Goal: Task Accomplishment & Management: Manage account settings

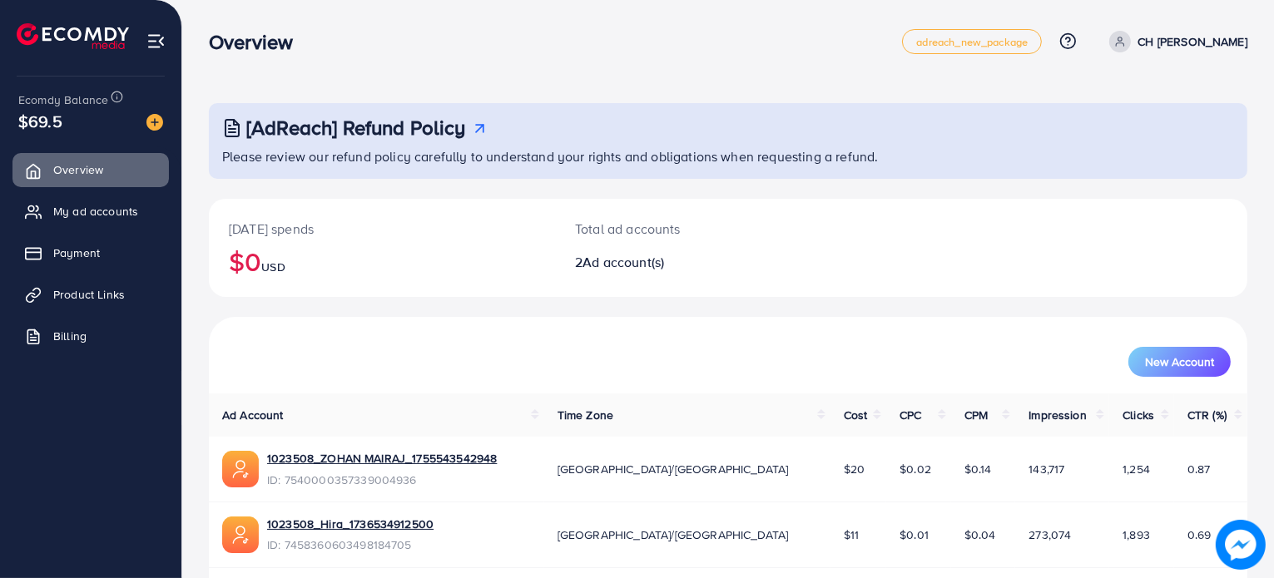
click at [1204, 42] on p "CH [PERSON_NAME]" at bounding box center [1193, 42] width 110 height 20
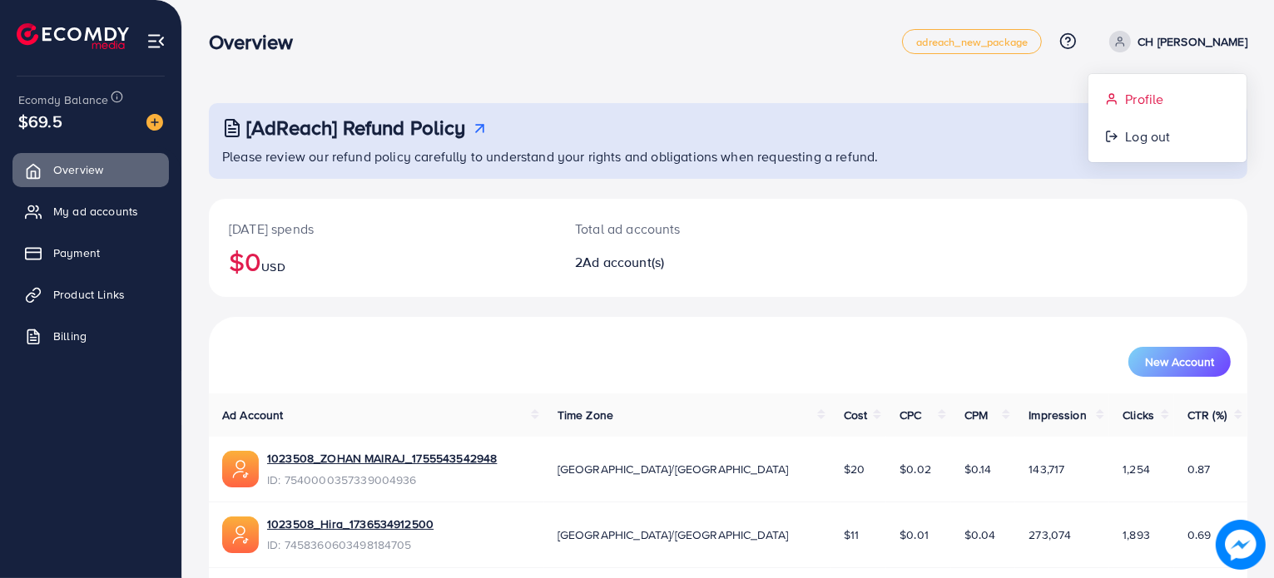
click at [1147, 102] on span "Profile" at bounding box center [1144, 99] width 38 height 20
select select "********"
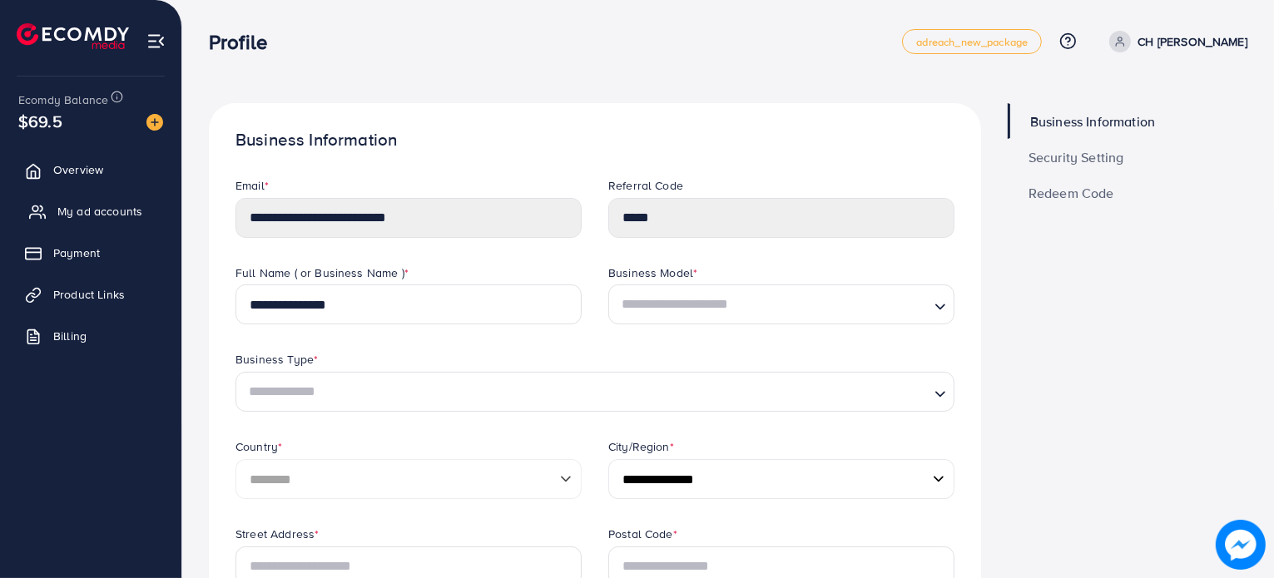
drag, startPoint x: 97, startPoint y: 208, endPoint x: 110, endPoint y: 208, distance: 13.3
click at [97, 208] on span "My ad accounts" at bounding box center [99, 211] width 85 height 17
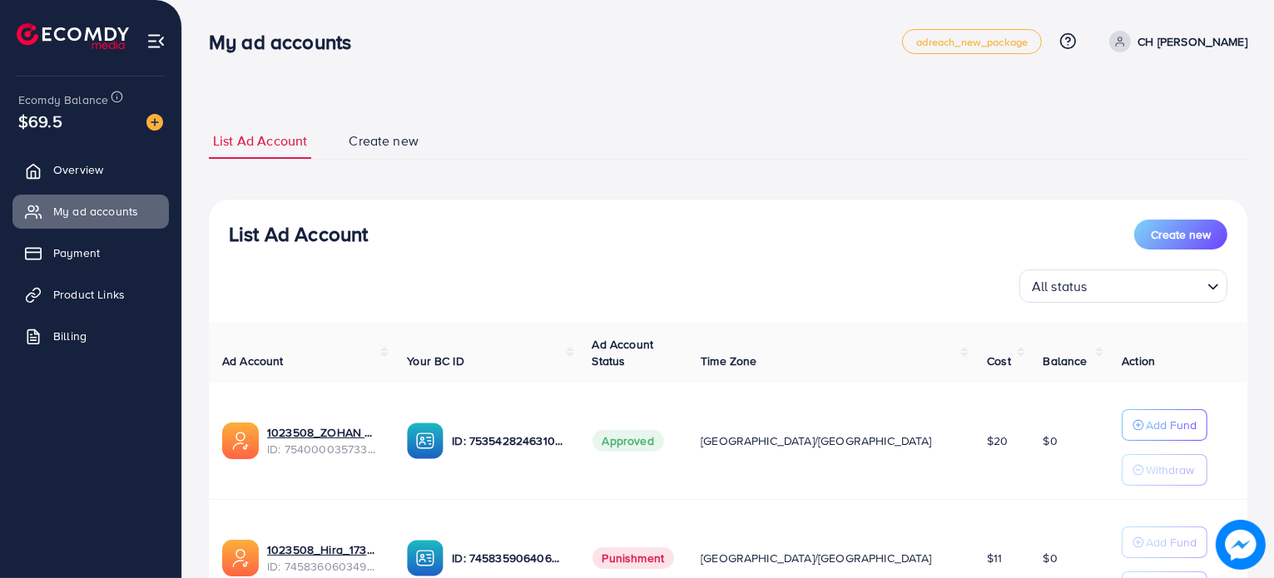
scroll to position [156, 0]
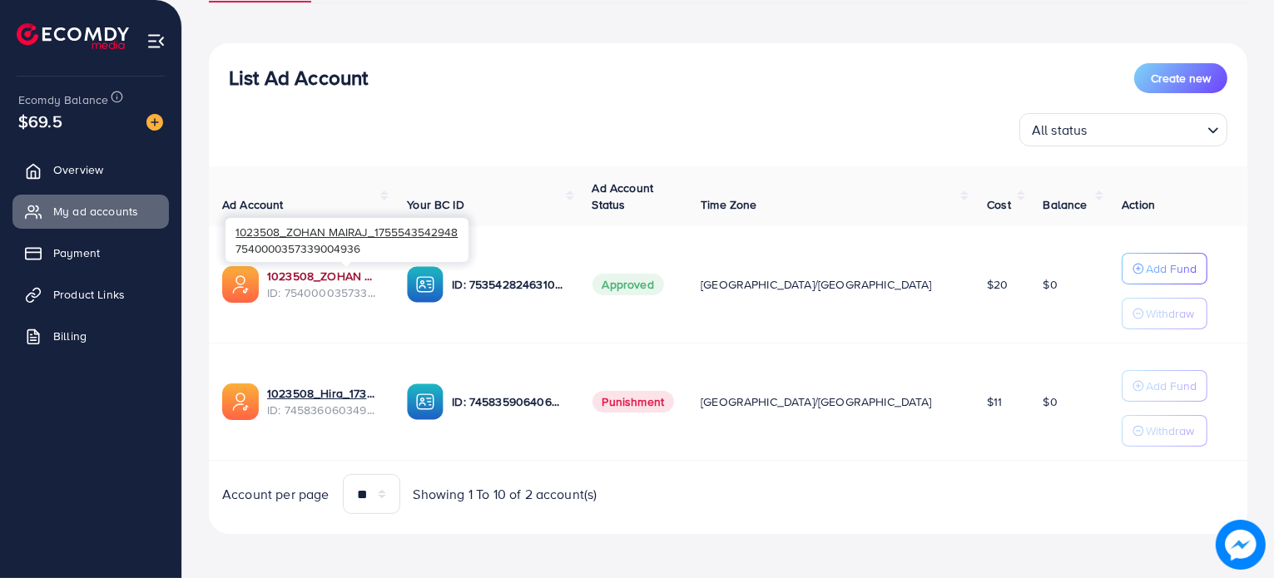
click at [373, 275] on link "1023508_ZOHAN MAIRAJ_1755543542948" at bounding box center [323, 276] width 113 height 17
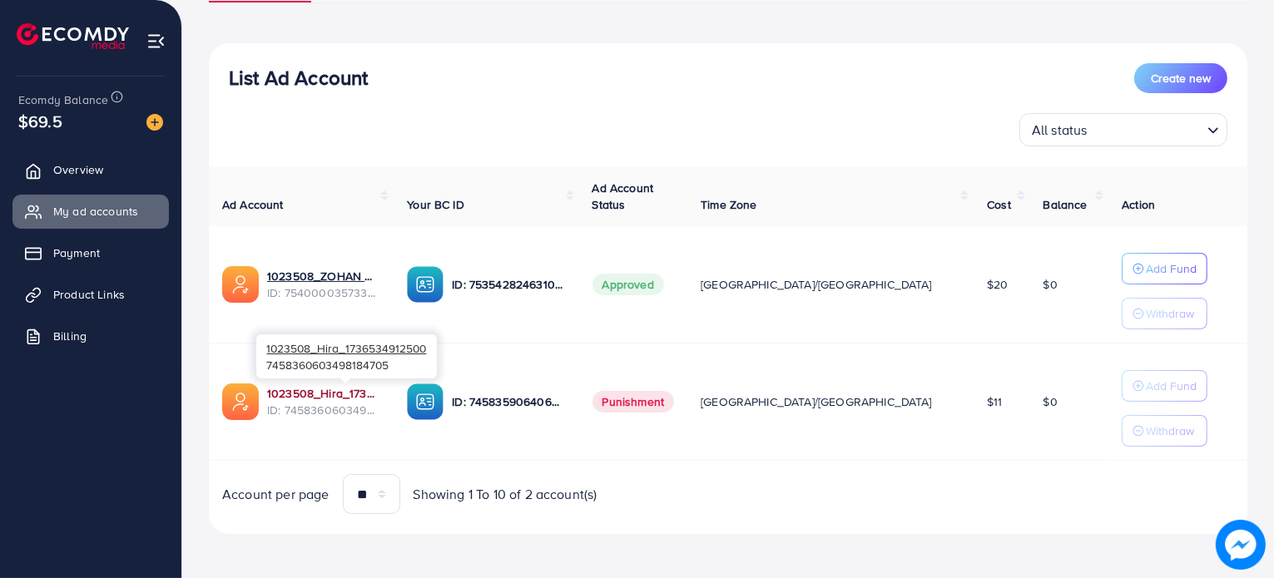
click at [336, 395] on link "1023508_Hira_1736534912500" at bounding box center [323, 393] width 113 height 17
click at [366, 394] on link "1023508_Hira_1736534912500" at bounding box center [323, 393] width 113 height 17
